Goal: Find specific page/section: Find specific page/section

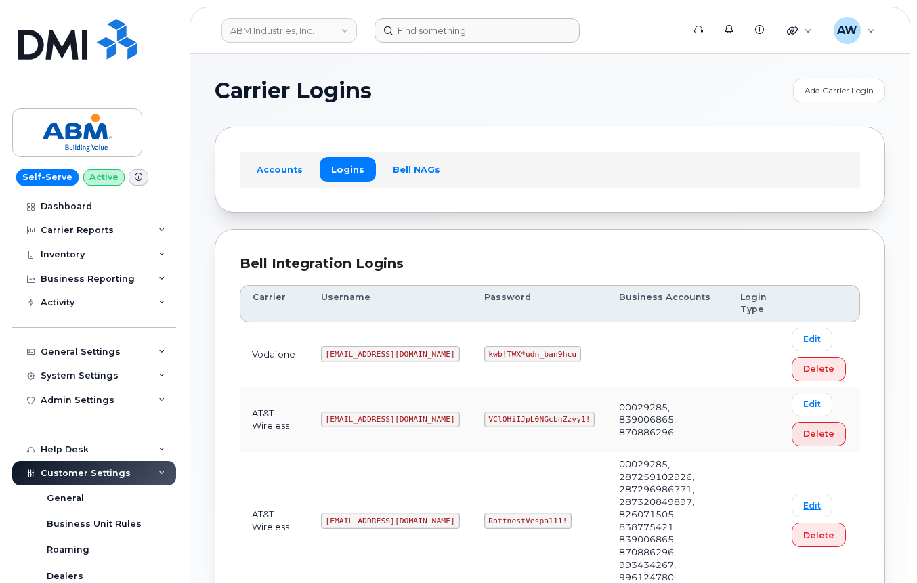
scroll to position [330, 0]
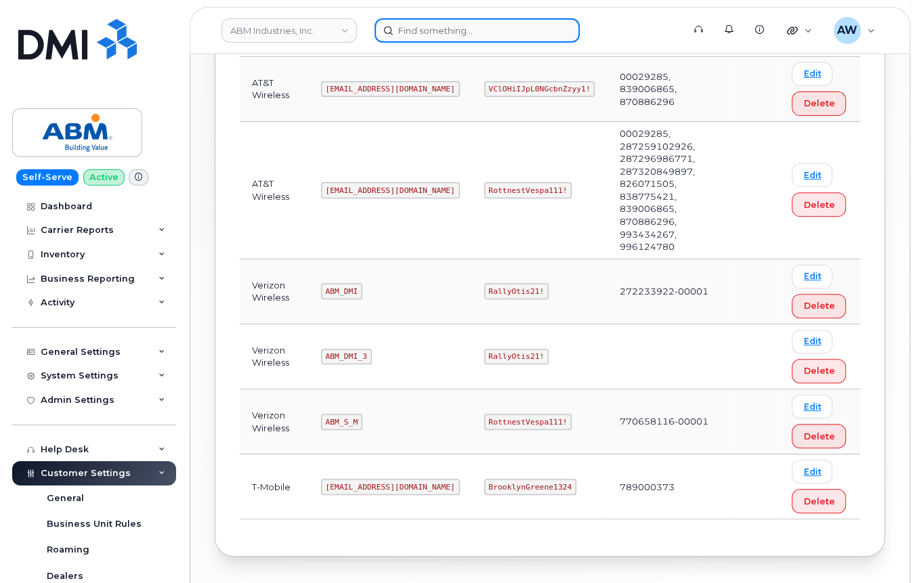
click at [419, 28] on input at bounding box center [476, 30] width 205 height 24
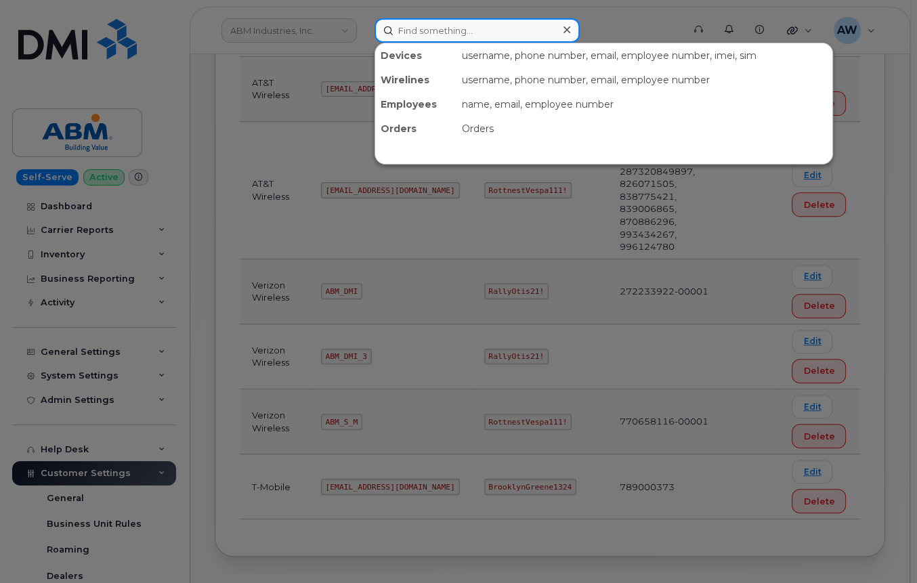
paste input "7245624374"
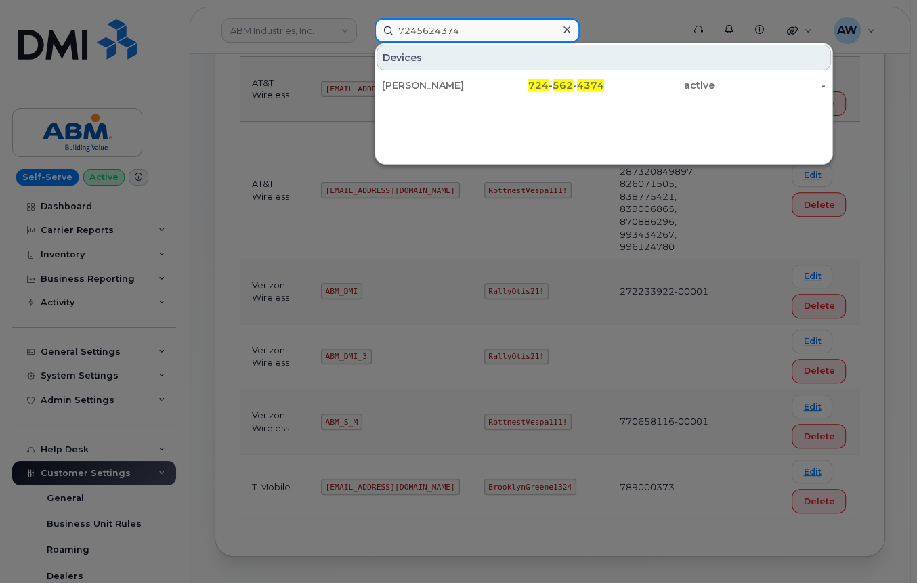
type input "7245624374"
click at [303, 45] on div at bounding box center [458, 291] width 917 height 583
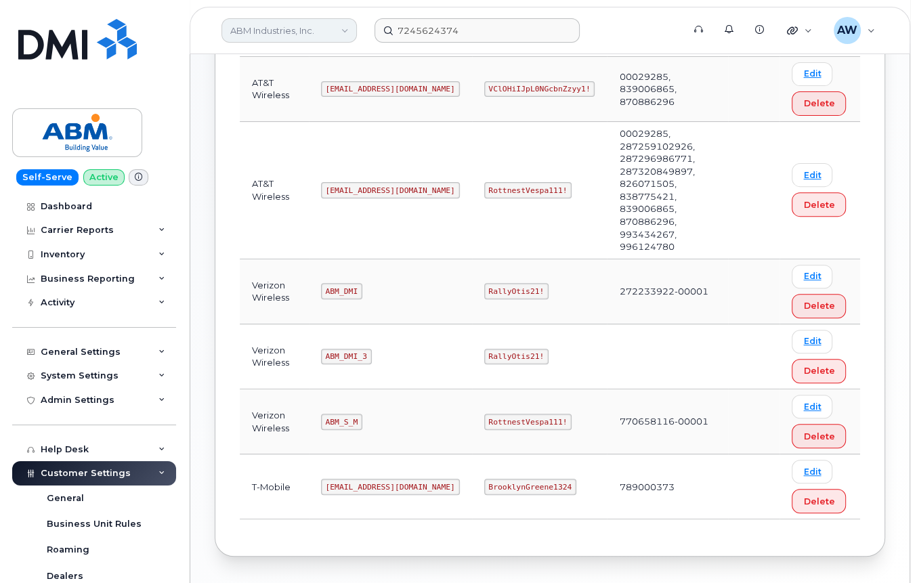
click at [288, 28] on link "ABM Industries, Inc." at bounding box center [288, 30] width 135 height 24
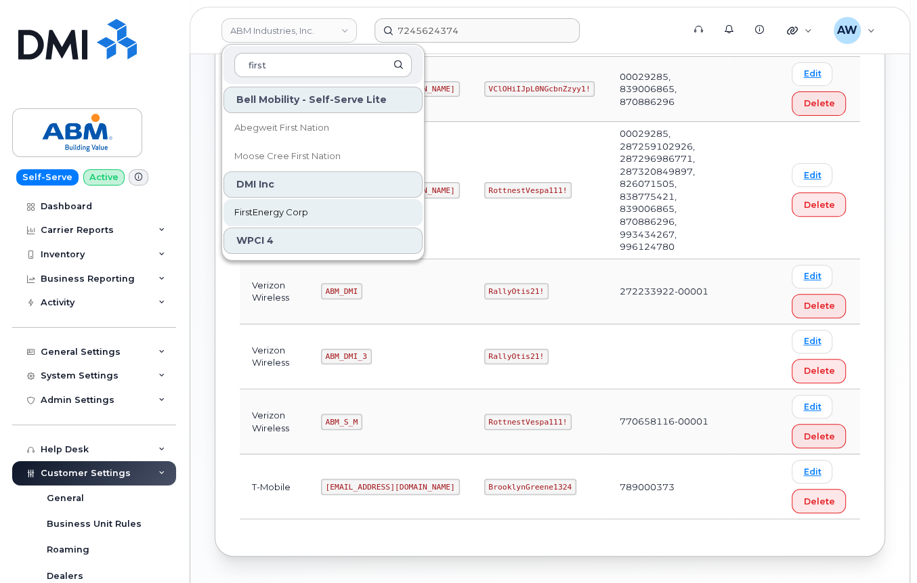
type input "first"
click at [265, 204] on link "FirstEnergy Corp" at bounding box center [322, 212] width 199 height 27
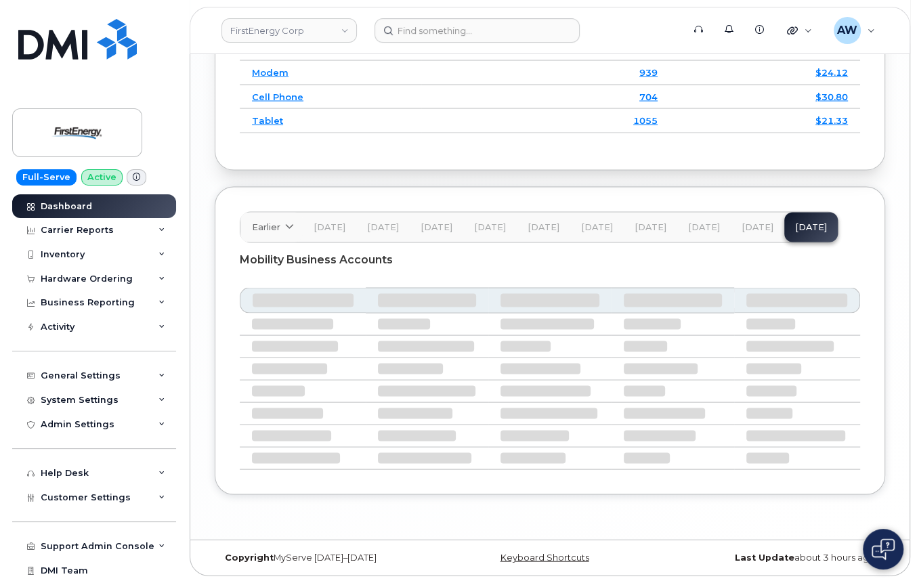
scroll to position [2086, 0]
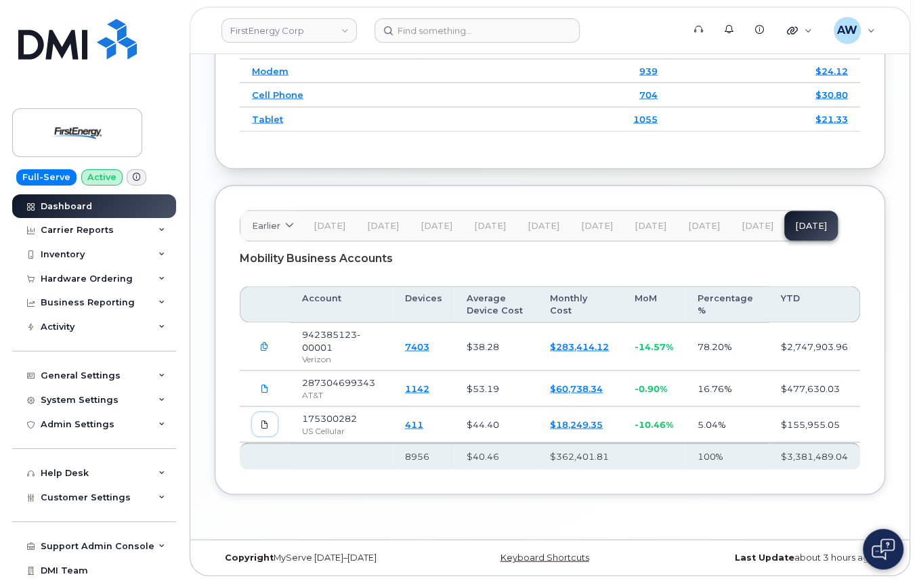
click at [265, 425] on icon at bounding box center [265, 424] width 8 height 8
